Goal: Use online tool/utility: Utilize a website feature to perform a specific function

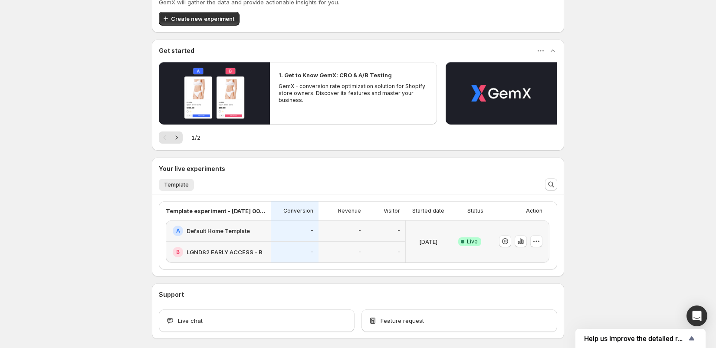
scroll to position [43, 0]
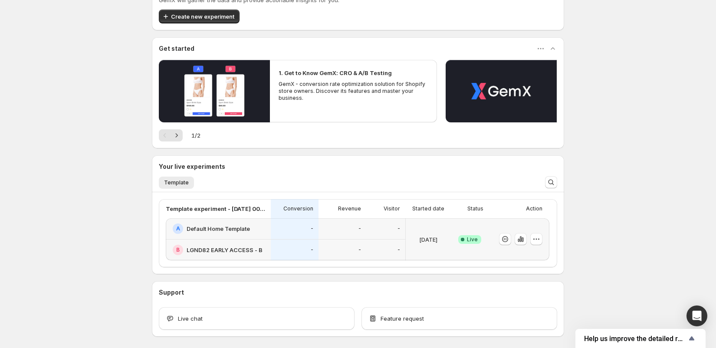
click at [333, 230] on div "-" at bounding box center [342, 228] width 37 height 10
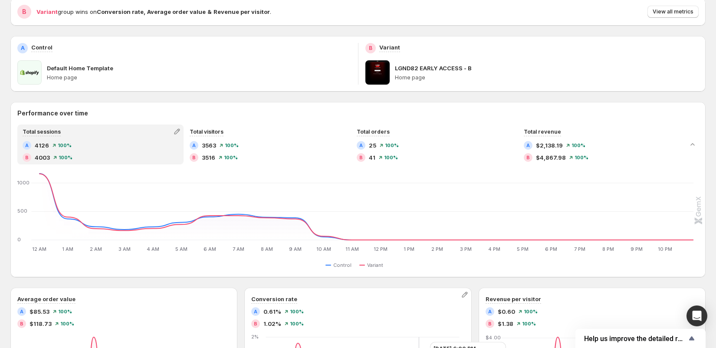
scroll to position [10, 0]
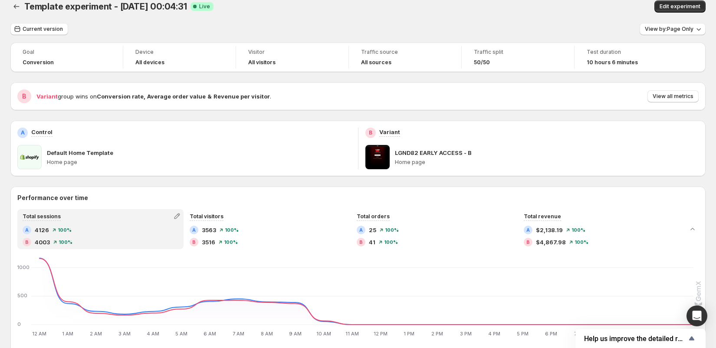
click at [663, 22] on div "Template experiment - Oct 1, 00:04:31. This page is ready Template experiment -…" at bounding box center [357, 6] width 695 height 33
click at [654, 29] on span "View by: Page Only" at bounding box center [668, 29] width 49 height 7
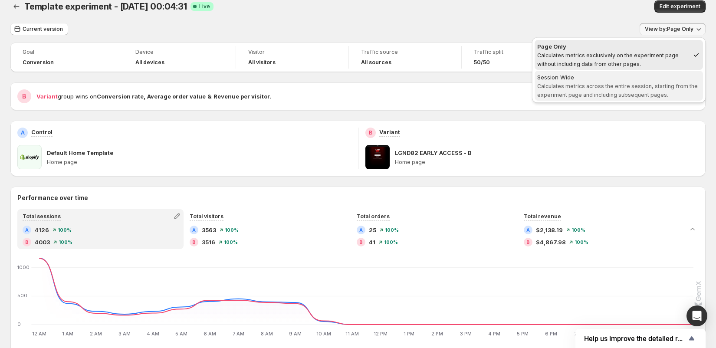
click at [615, 80] on div "Session Wide" at bounding box center [618, 77] width 163 height 9
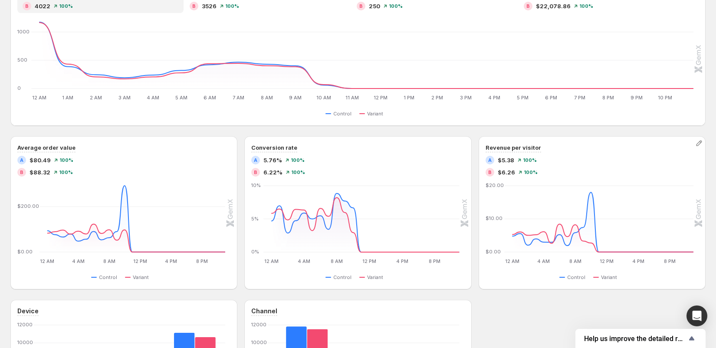
scroll to position [0, 0]
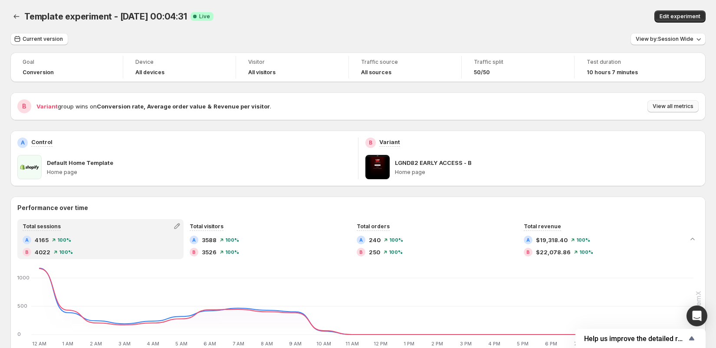
click at [676, 105] on span "View all metrics" at bounding box center [672, 106] width 41 height 7
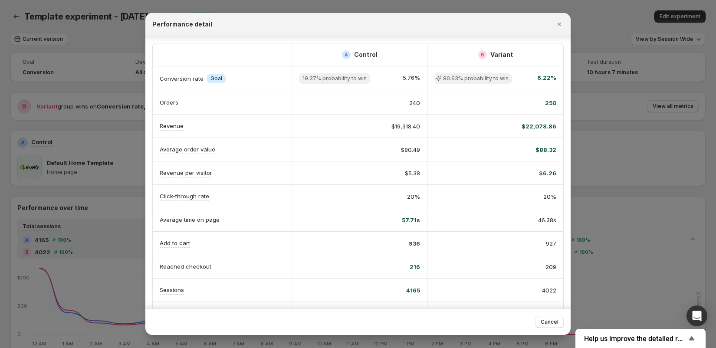
scroll to position [43, 0]
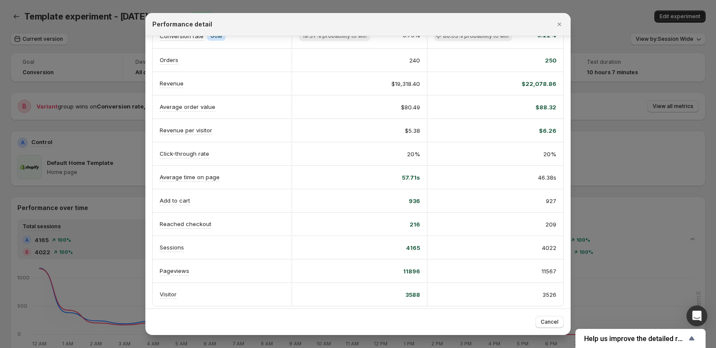
click at [643, 207] on div at bounding box center [358, 174] width 716 height 348
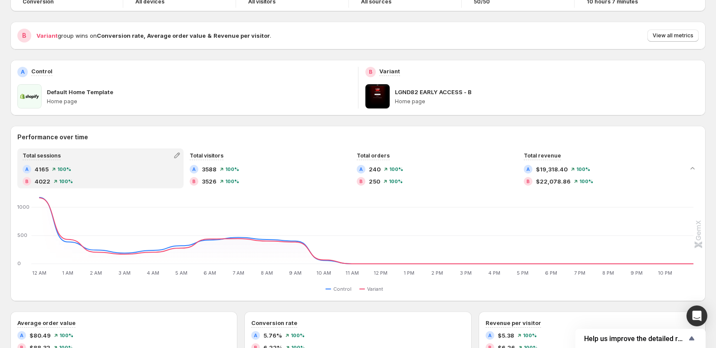
scroll to position [0, 0]
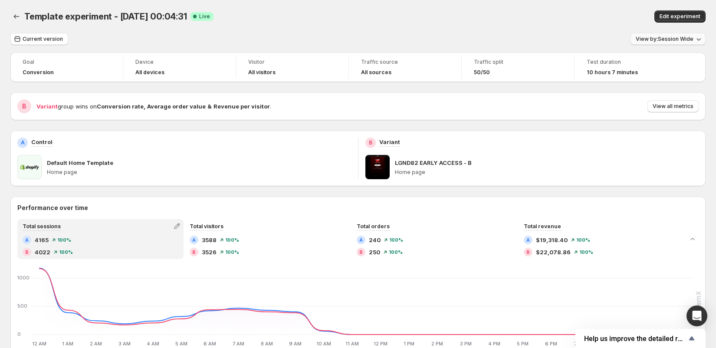
click at [673, 41] on span "View by: Session Wide" at bounding box center [664, 39] width 58 height 7
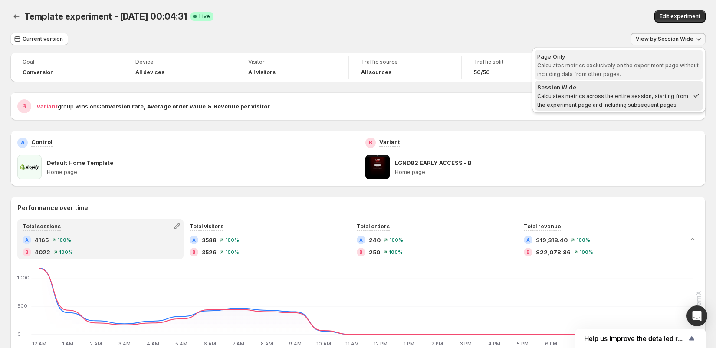
click at [619, 69] on span "Page Only Calculates metrics exclusively on the experiment page without includi…" at bounding box center [618, 65] width 163 height 26
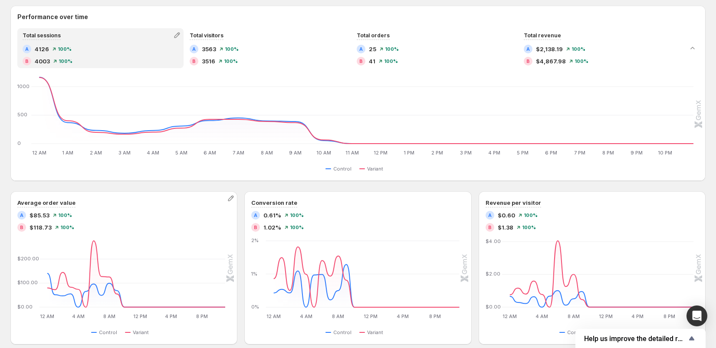
scroll to position [171, 0]
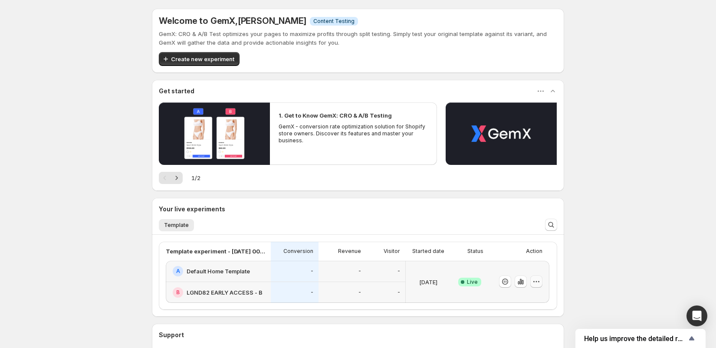
click at [536, 278] on icon "button" at bounding box center [536, 281] width 9 height 9
click at [517, 239] on span "End experiment" at bounding box center [520, 241] width 42 height 7
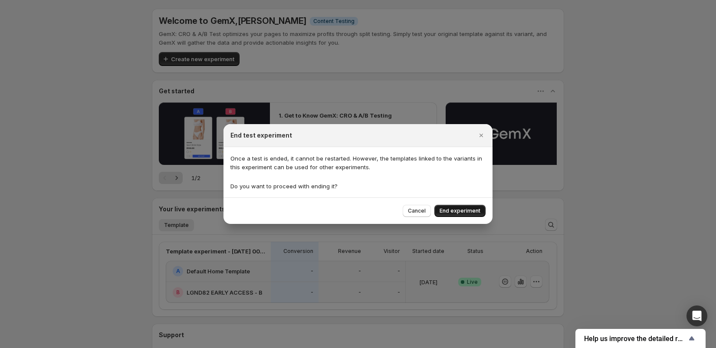
click at [461, 212] on span "End experiment" at bounding box center [459, 210] width 41 height 7
